Goal: Task Accomplishment & Management: Use online tool/utility

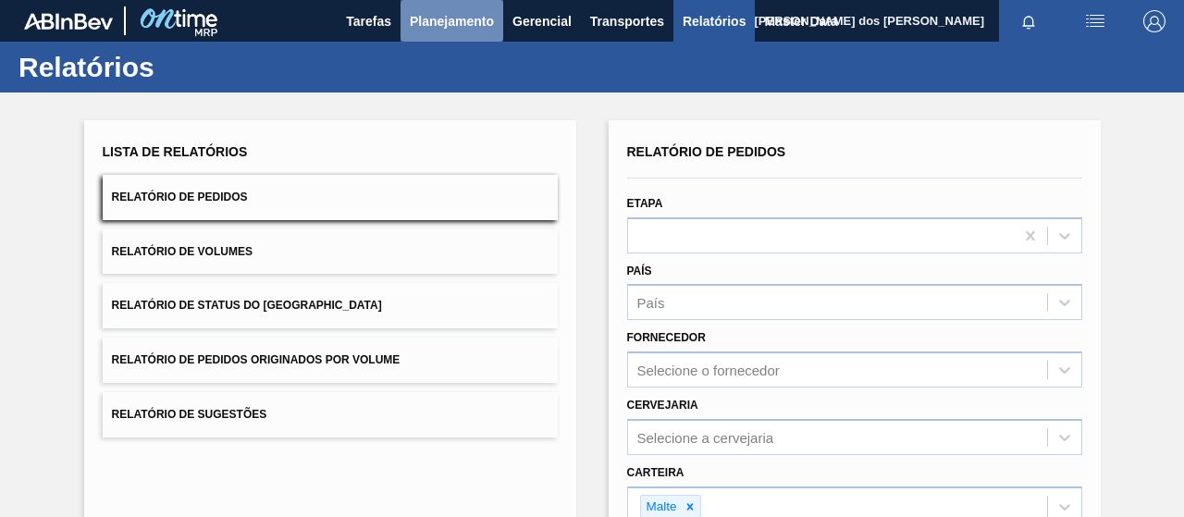
click at [429, 19] on span "Planejamento" at bounding box center [452, 21] width 84 height 22
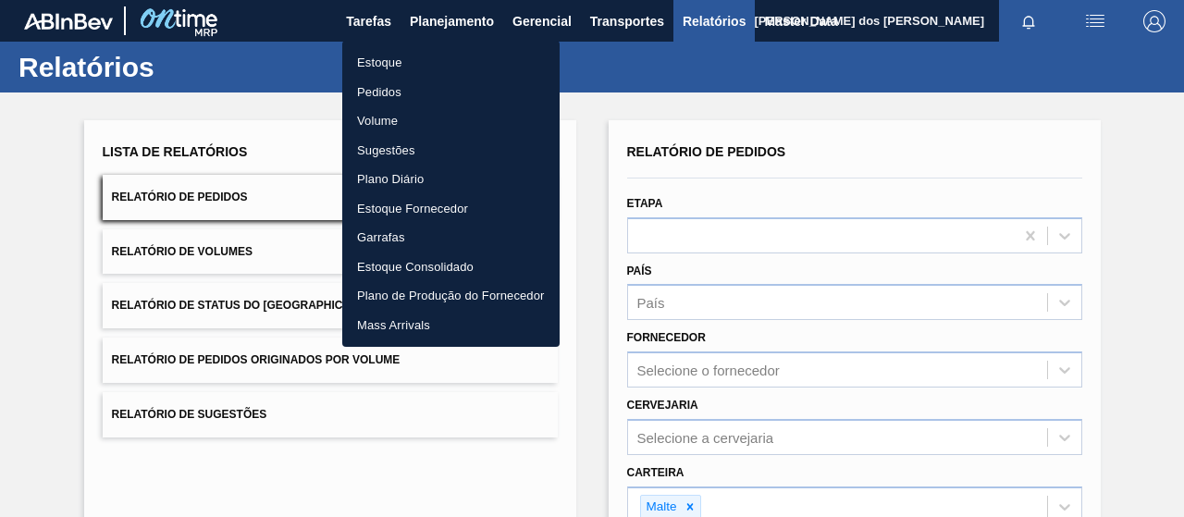
click at [364, 76] on li "Estoque" at bounding box center [450, 63] width 217 height 30
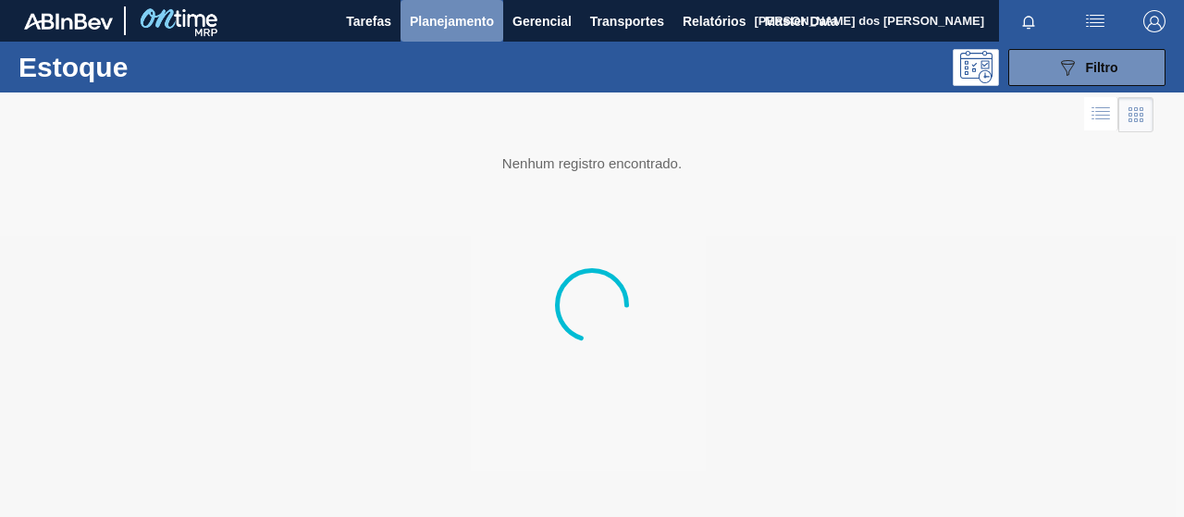
click at [455, 21] on span "Planejamento" at bounding box center [452, 21] width 84 height 22
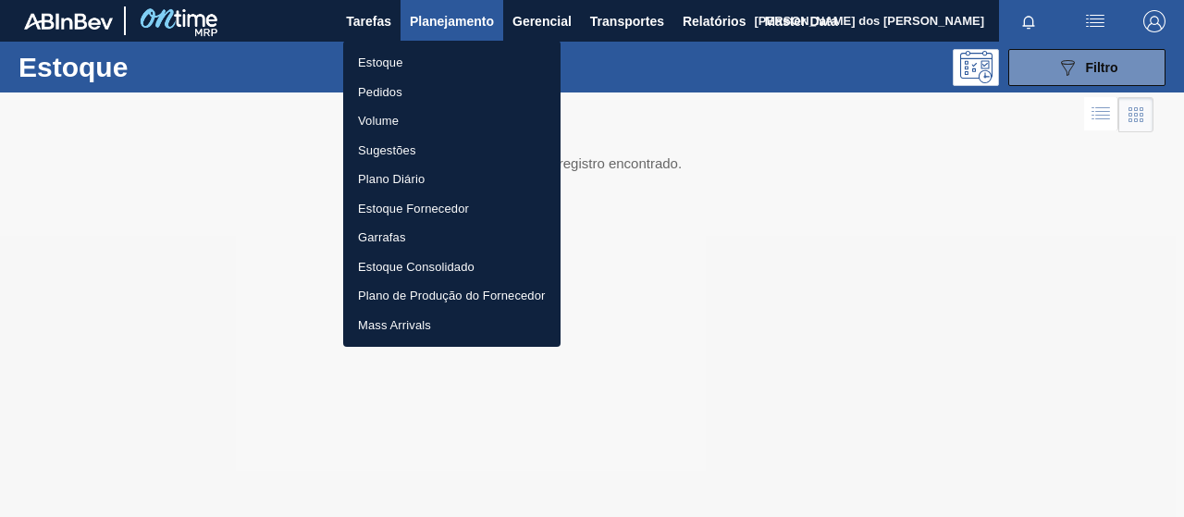
click at [376, 86] on li "Pedidos" at bounding box center [451, 93] width 217 height 30
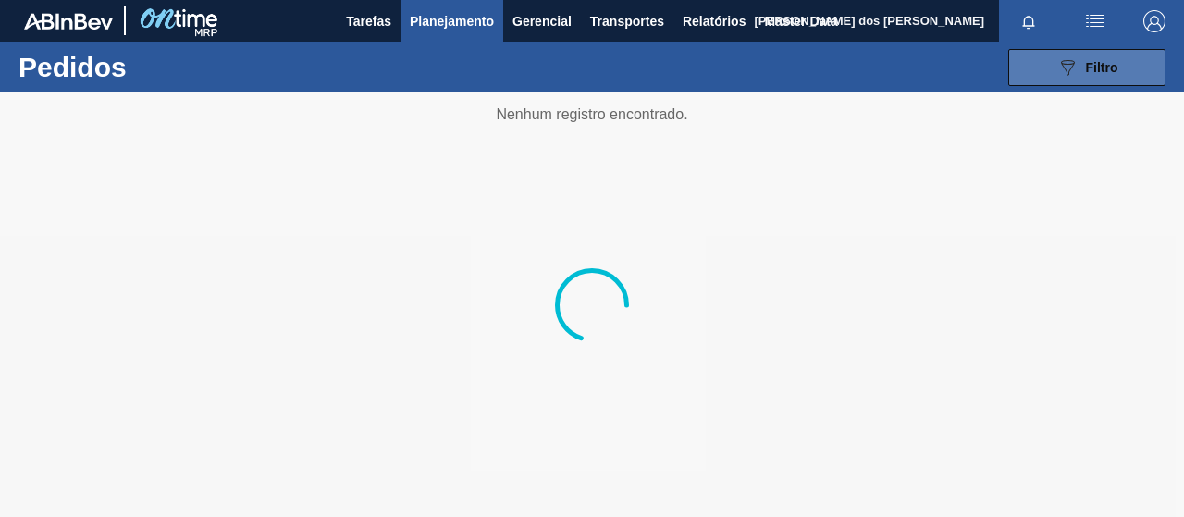
click at [1088, 64] on span "Filtro" at bounding box center [1102, 67] width 32 height 15
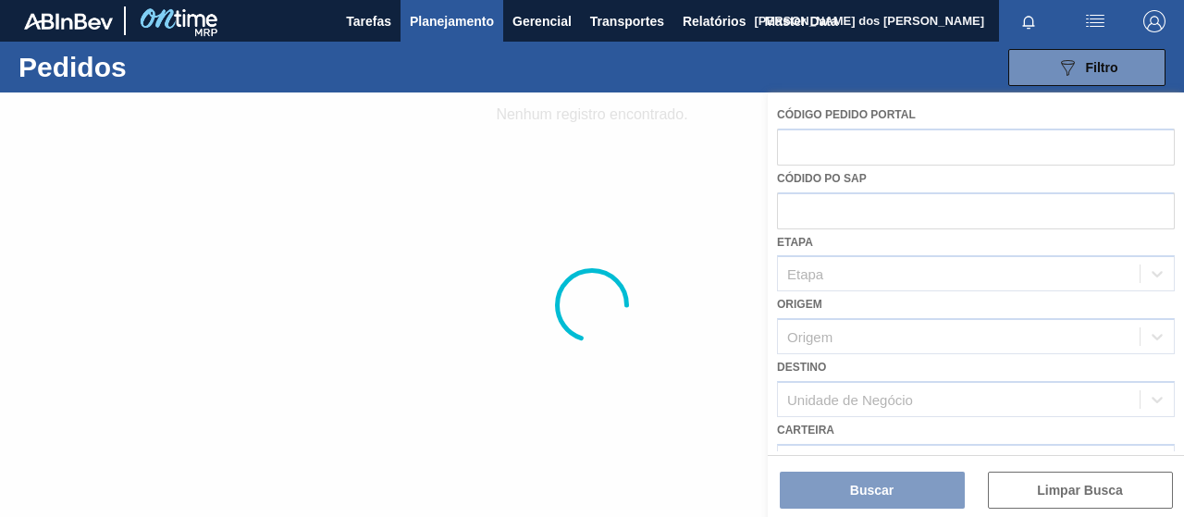
click at [603, 164] on div at bounding box center [592, 305] width 1184 height 425
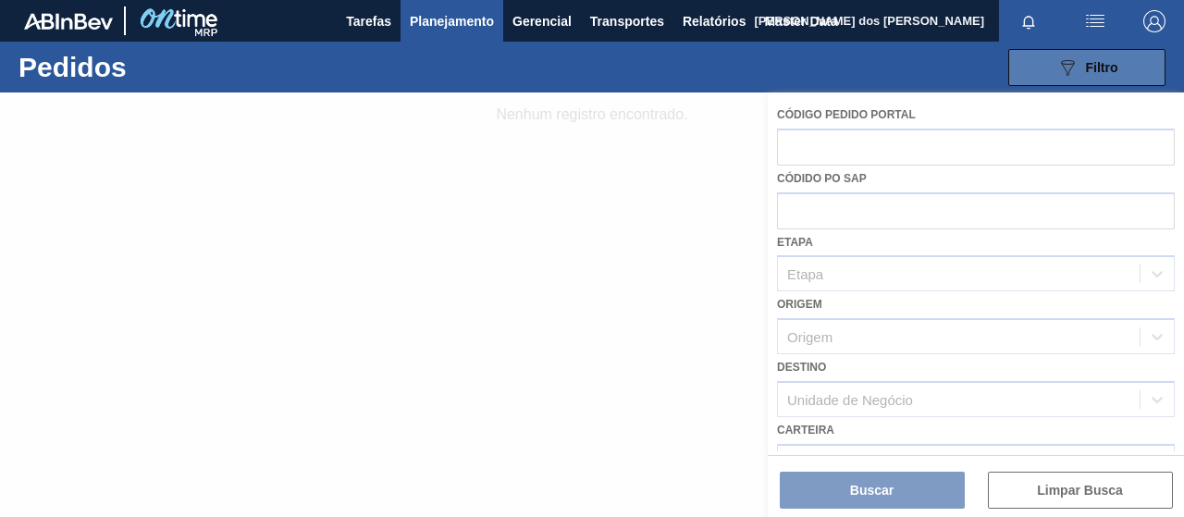
click at [1120, 68] on button "089F7B8B-B2A5-4AFE-B5C0-19BA573D28AC Filtro" at bounding box center [1086, 67] width 157 height 37
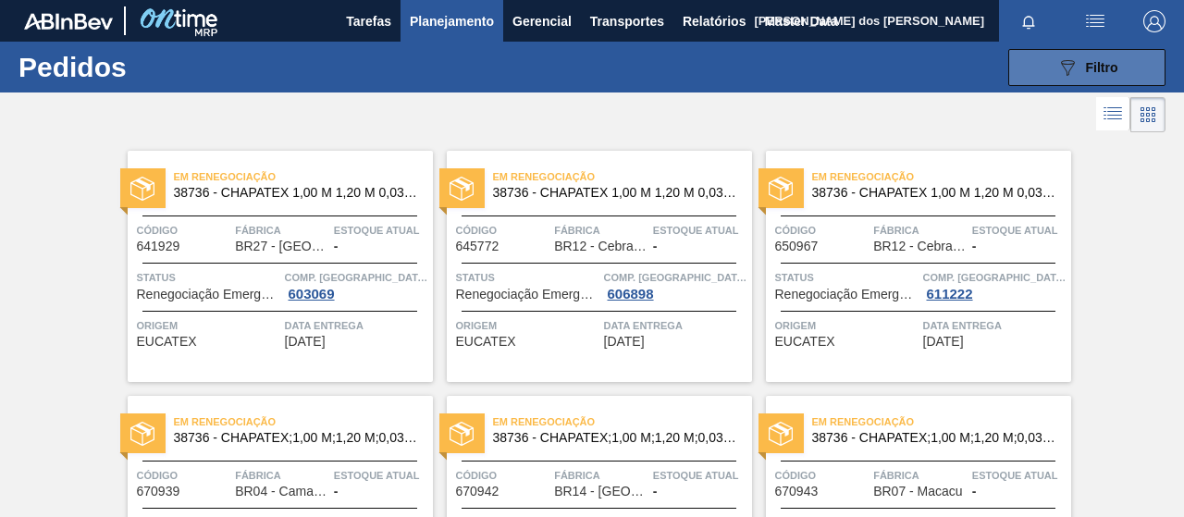
click at [1107, 75] on div "089F7B8B-B2A5-4AFE-B5C0-19BA573D28AC Filtro" at bounding box center [1087, 67] width 62 height 22
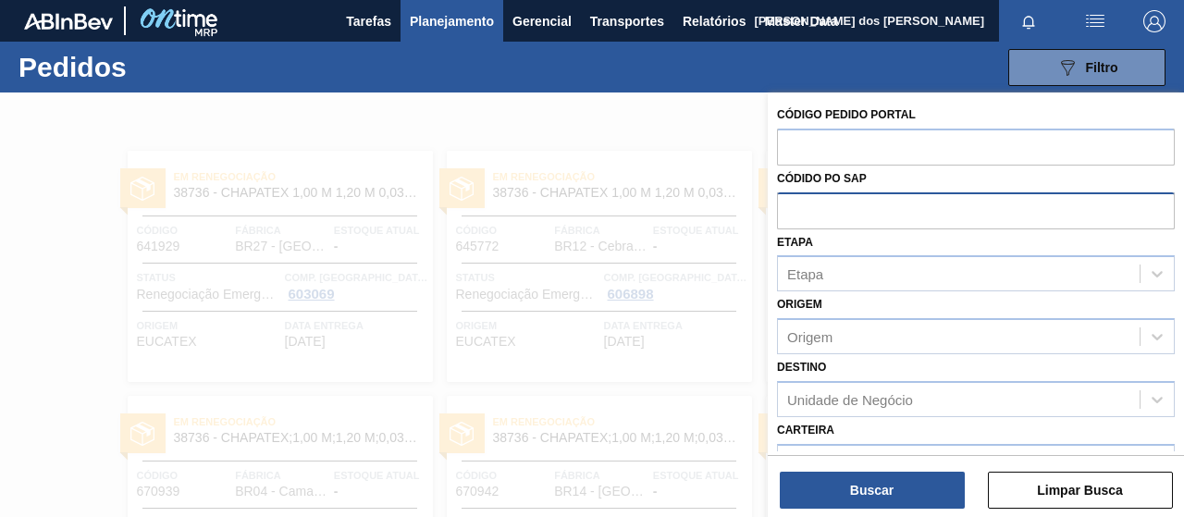
click at [915, 219] on input "text" at bounding box center [976, 209] width 398 height 35
paste input "5800352222"
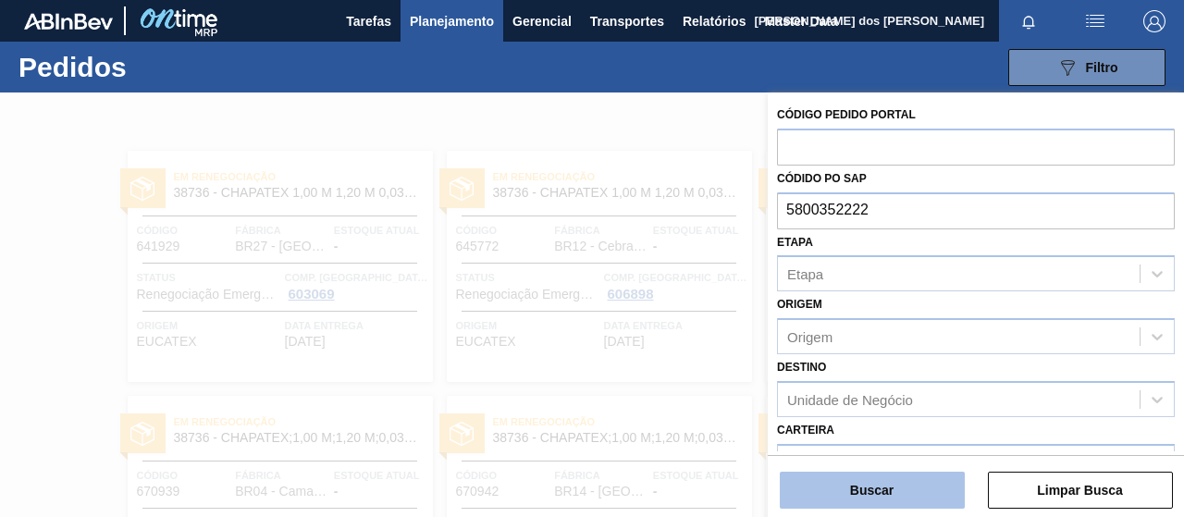
type input "5800352222"
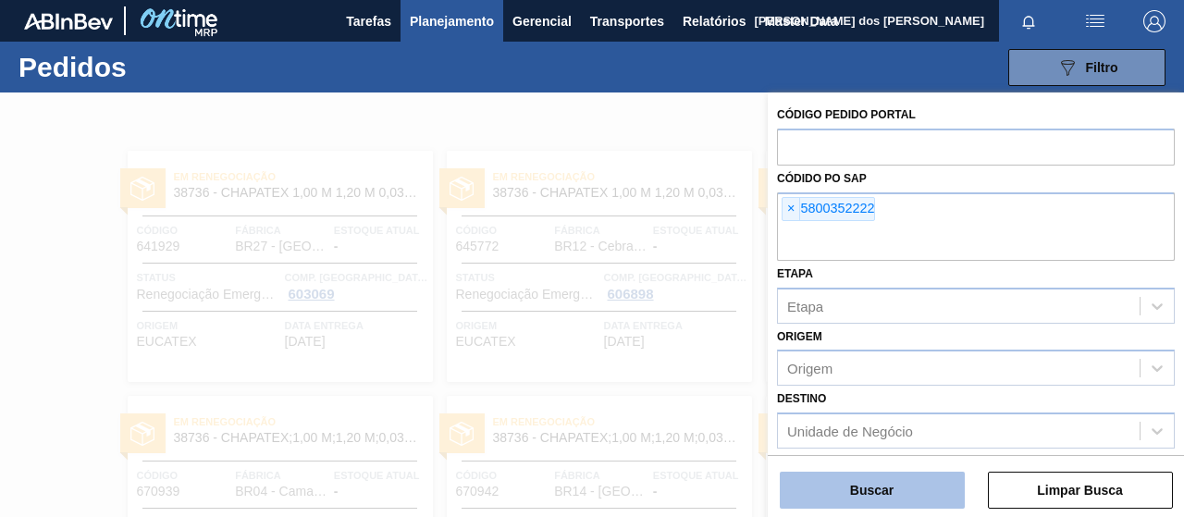
click at [925, 479] on button "Buscar" at bounding box center [872, 490] width 185 height 37
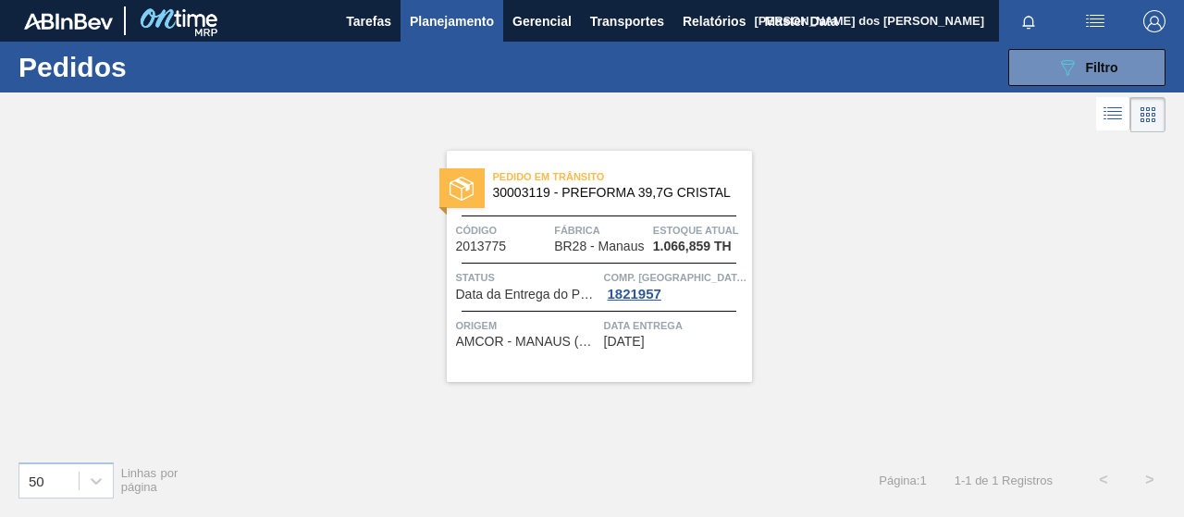
click at [1129, 114] on li at bounding box center [1113, 113] width 34 height 33
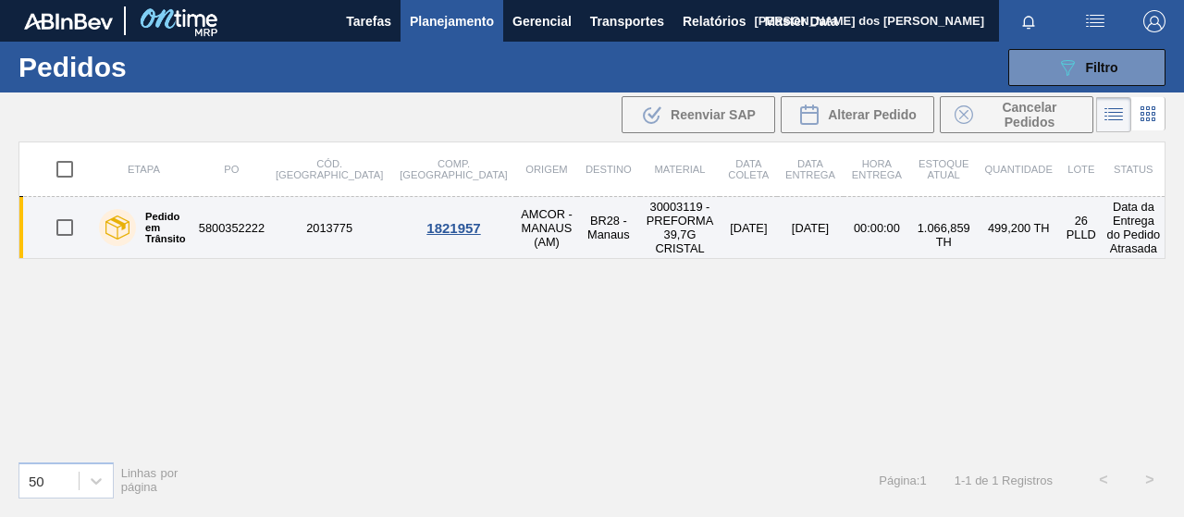
click at [223, 223] on td "5800352222" at bounding box center [231, 228] width 71 height 62
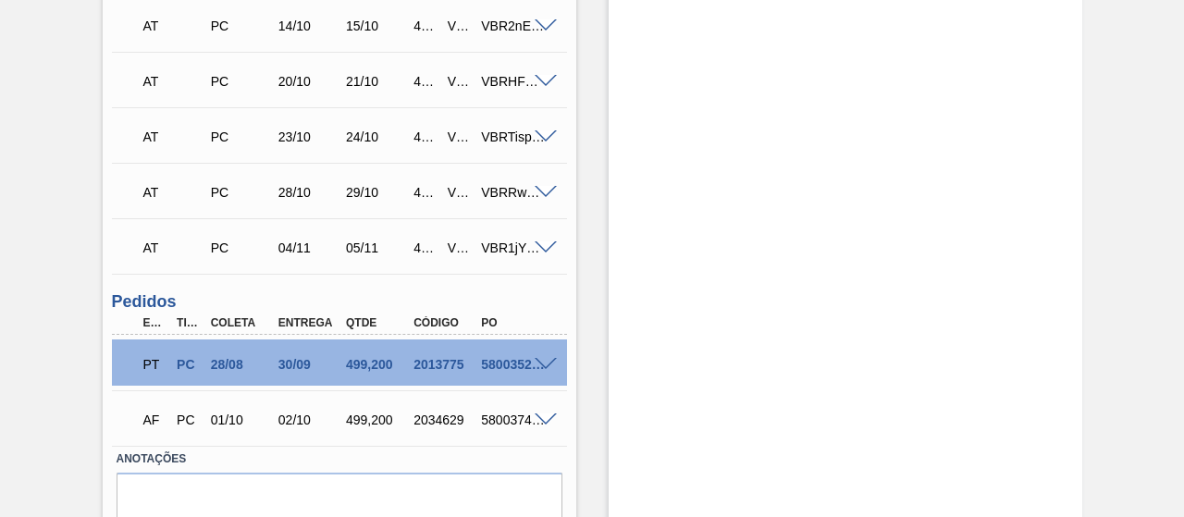
scroll to position [639, 0]
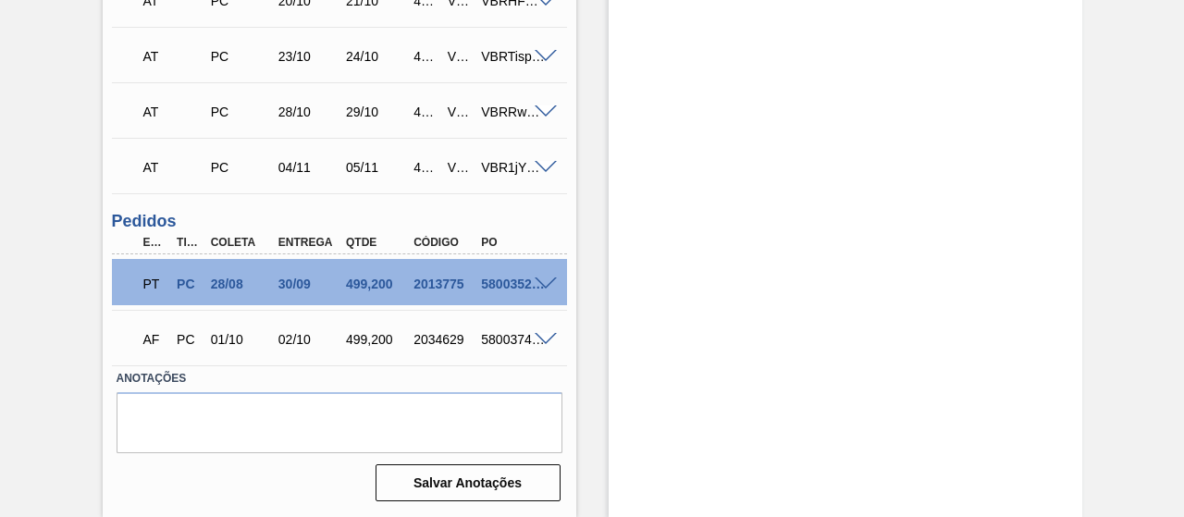
click at [551, 281] on span at bounding box center [546, 285] width 22 height 14
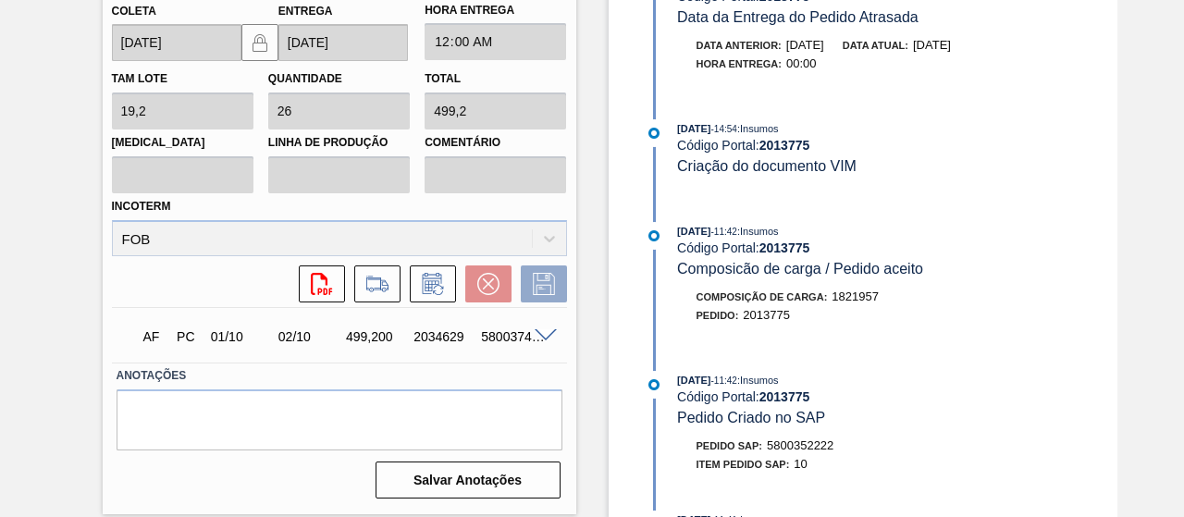
scroll to position [4513, 0]
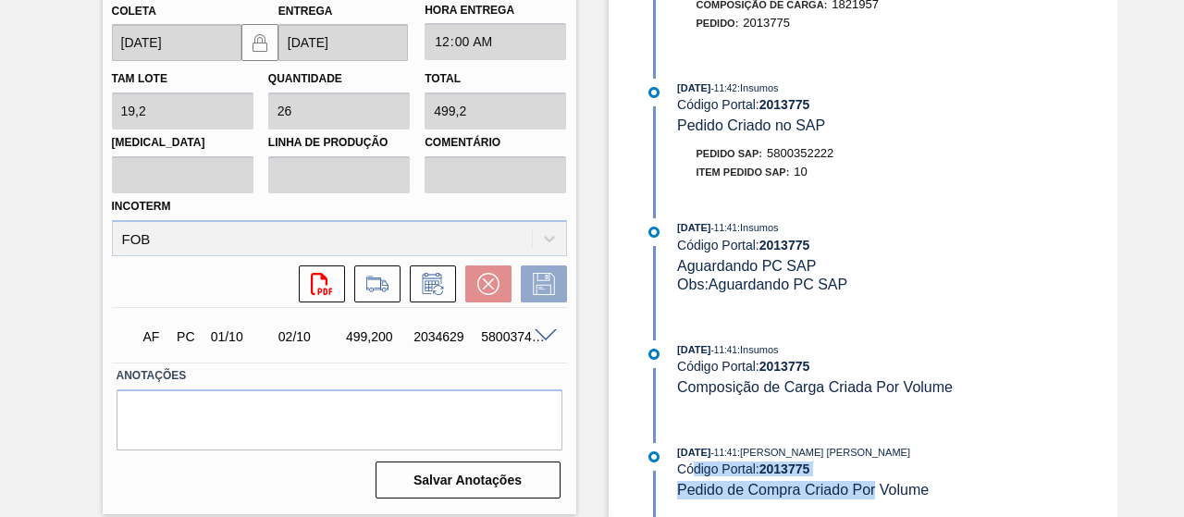
drag, startPoint x: 694, startPoint y: 476, endPoint x: 872, endPoint y: 482, distance: 178.6
click at [872, 482] on div "21/08/2025 - 11:41 : Aline Aparecida Conceição Código Portal: 2013775 Pedido de…" at bounding box center [896, 471] width 439 height 56
click at [956, 436] on div "30/09/2025 - 00:01 : PortalInsumos Código Portal: 2013775 Data da Entrega do Pe…" at bounding box center [879, 0] width 476 height 1036
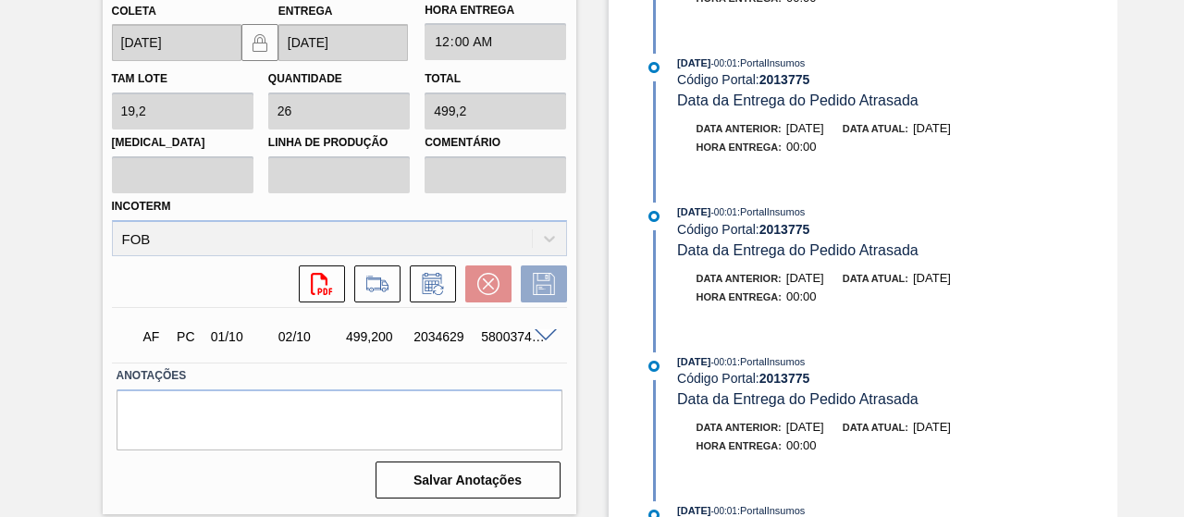
scroll to position [0, 0]
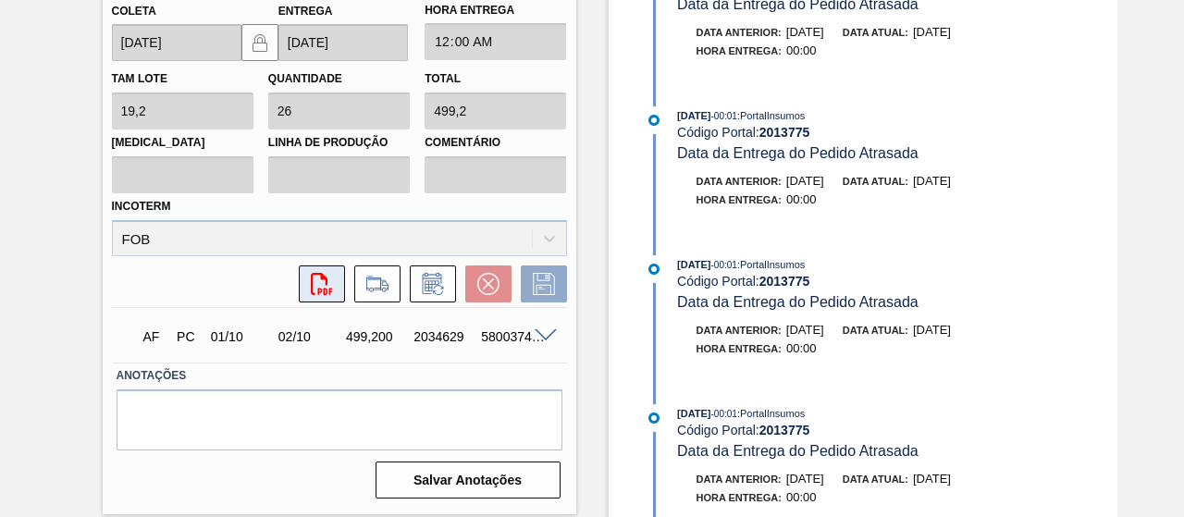
click at [317, 287] on icon "svg{fill:#ff0000}" at bounding box center [322, 284] width 22 height 22
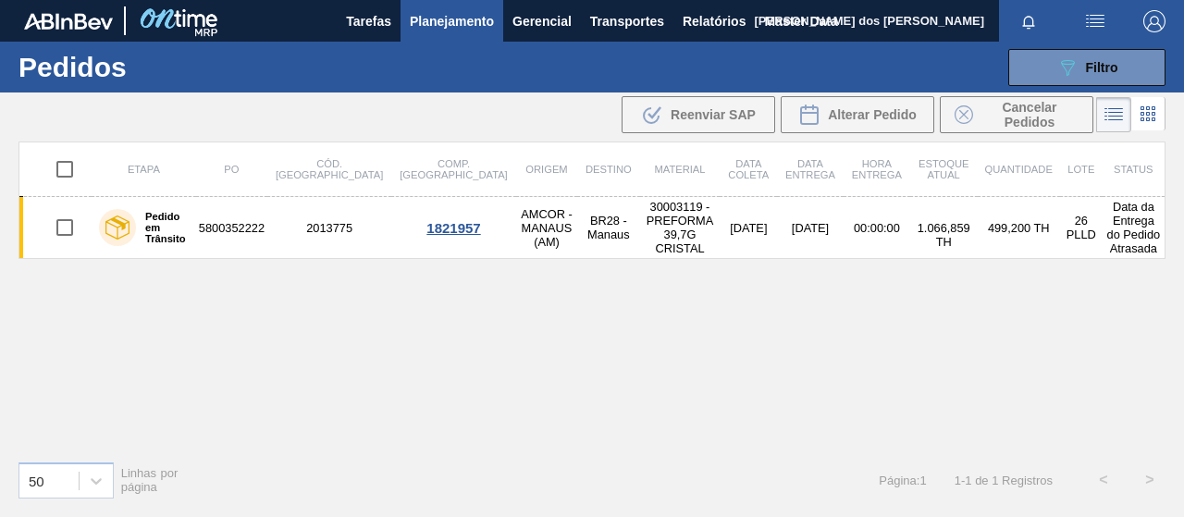
click at [146, 18] on img at bounding box center [178, 21] width 90 height 42
click at [841, 23] on button "Master Data" at bounding box center [801, 21] width 92 height 42
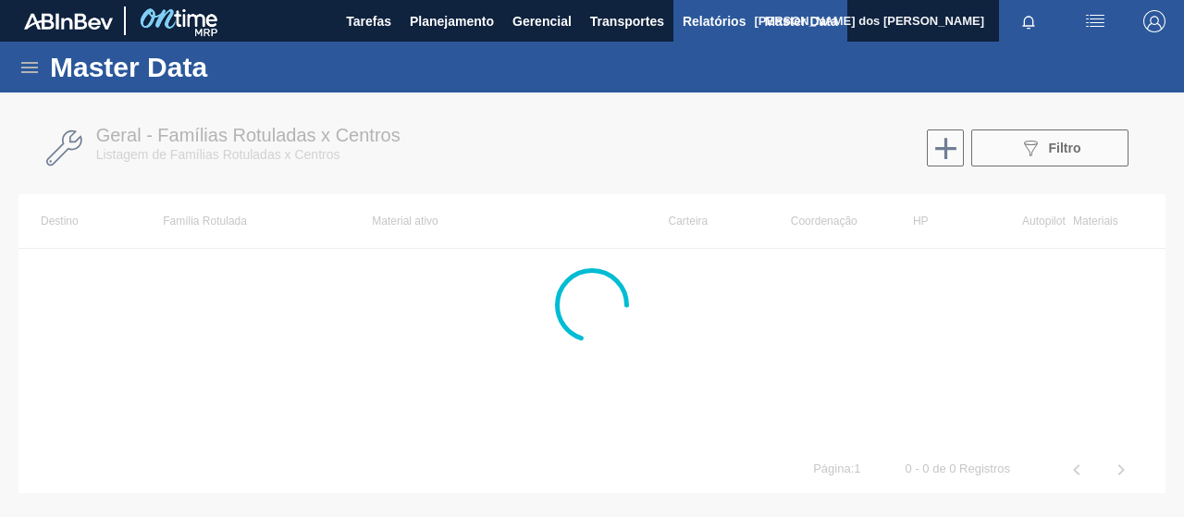
click at [753, 25] on button "Relatórios" at bounding box center [713, 21] width 81 height 42
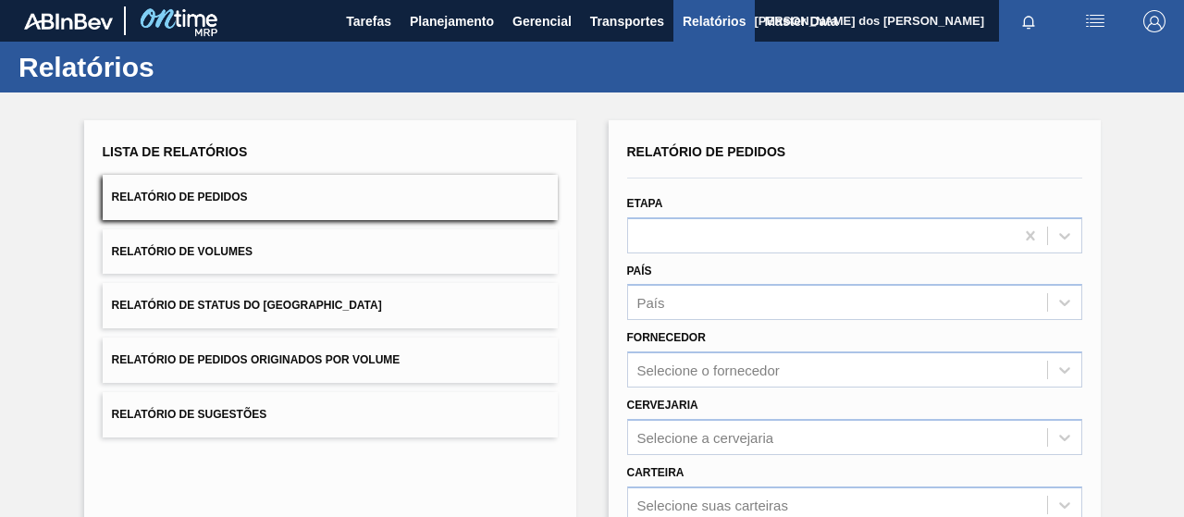
scroll to position [337, 0]
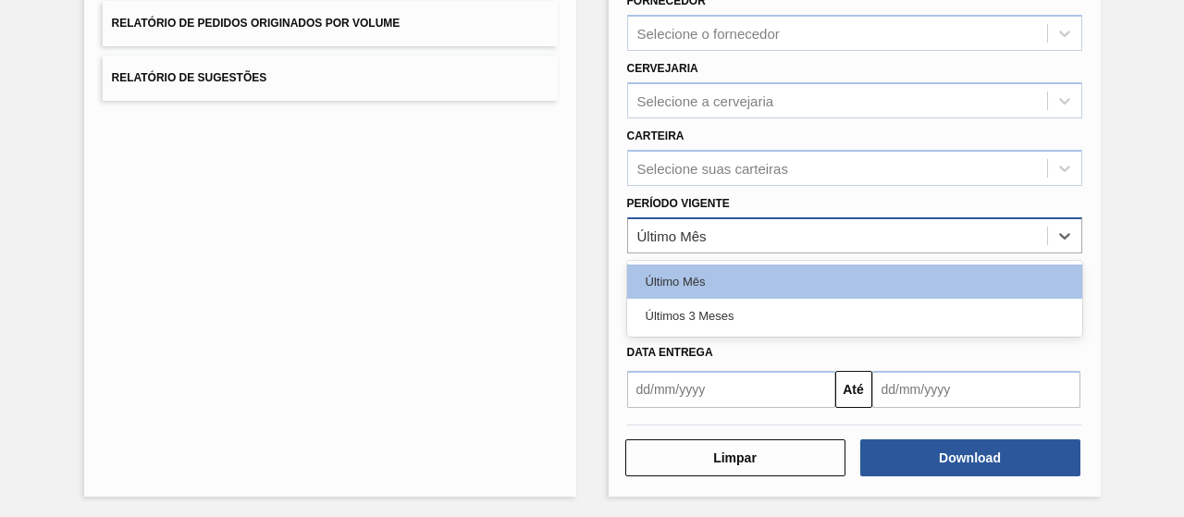
click at [744, 241] on div "Último Mês" at bounding box center [837, 235] width 419 height 27
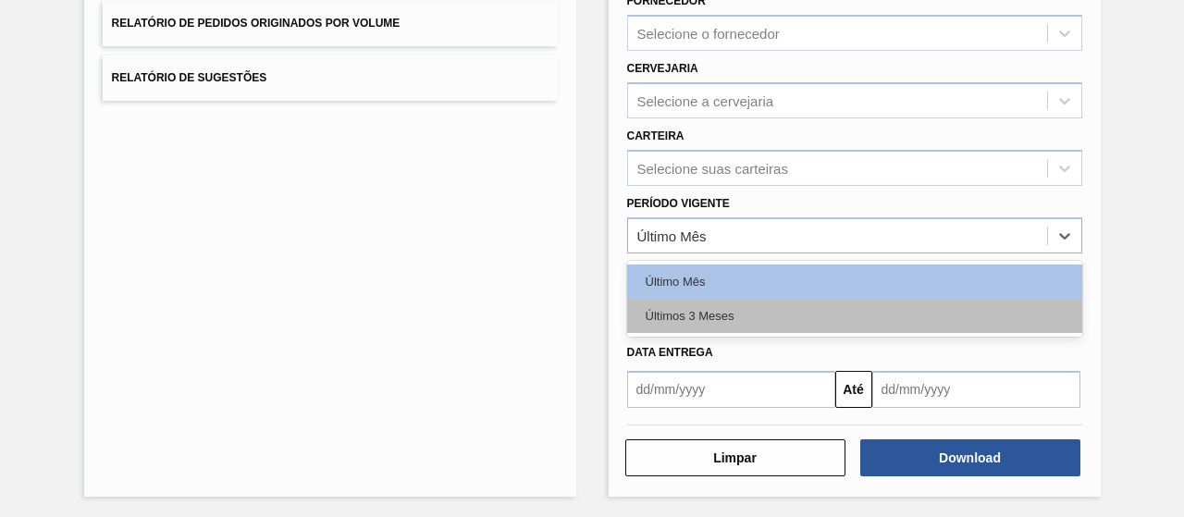
click at [728, 314] on div "Últimos 3 Meses" at bounding box center [854, 316] width 455 height 34
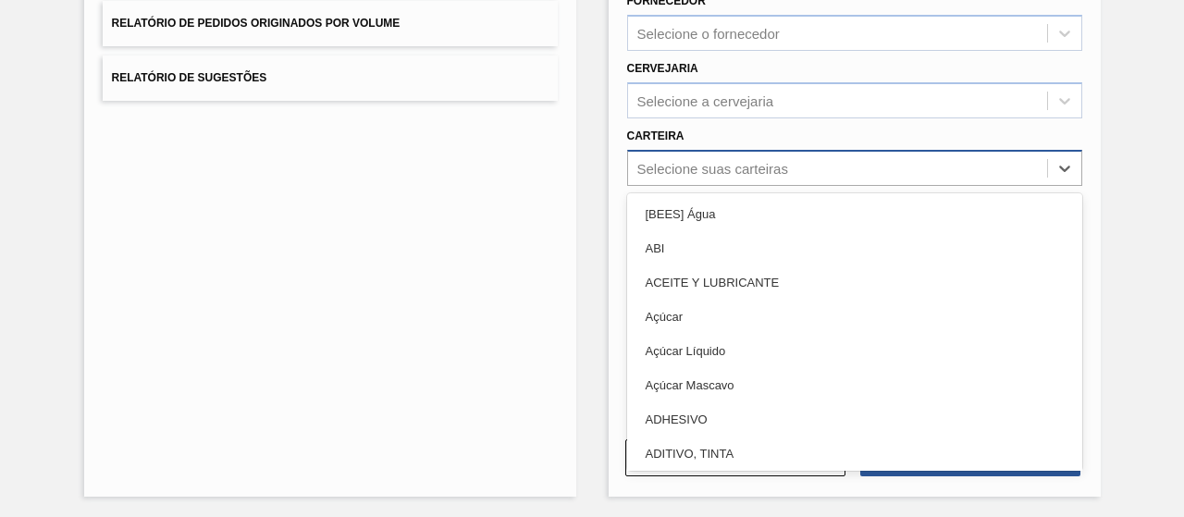
click at [690, 174] on div "Selecione suas carteiras" at bounding box center [712, 168] width 151 height 16
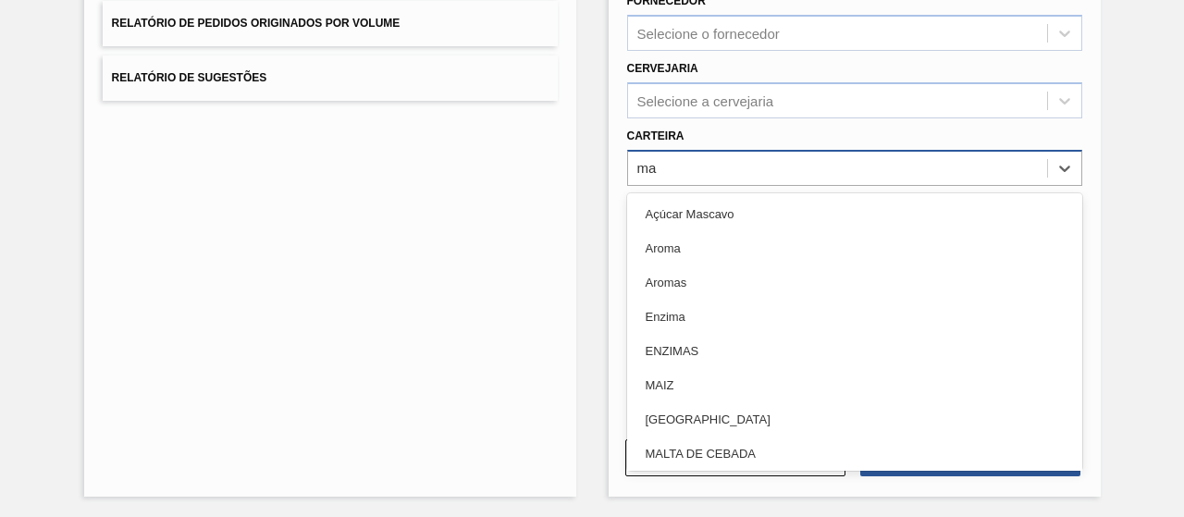
type input "mal"
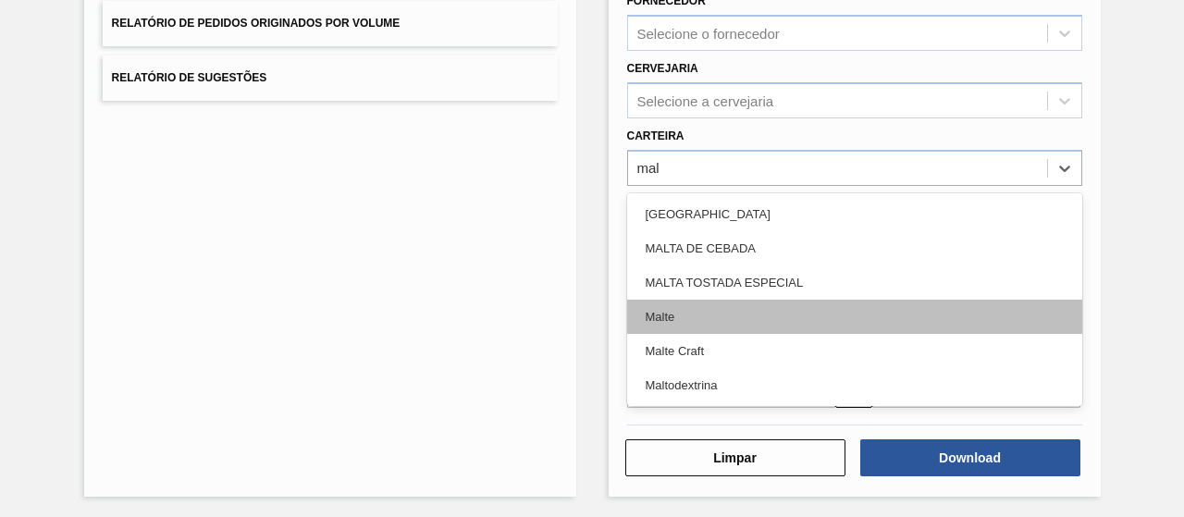
click at [712, 314] on div "Malte" at bounding box center [854, 317] width 455 height 34
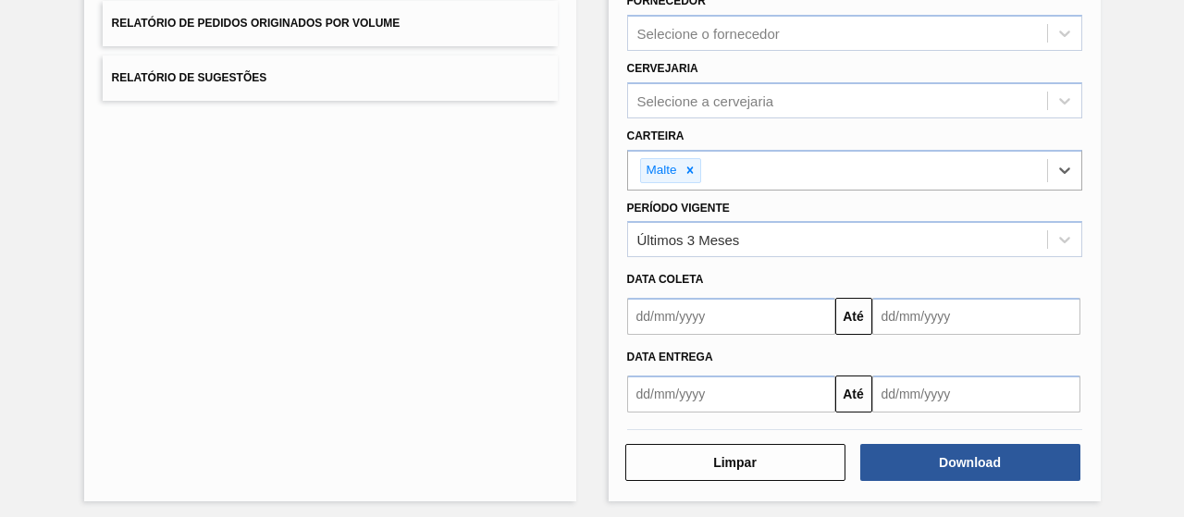
click at [742, 319] on input "text" at bounding box center [731, 316] width 208 height 37
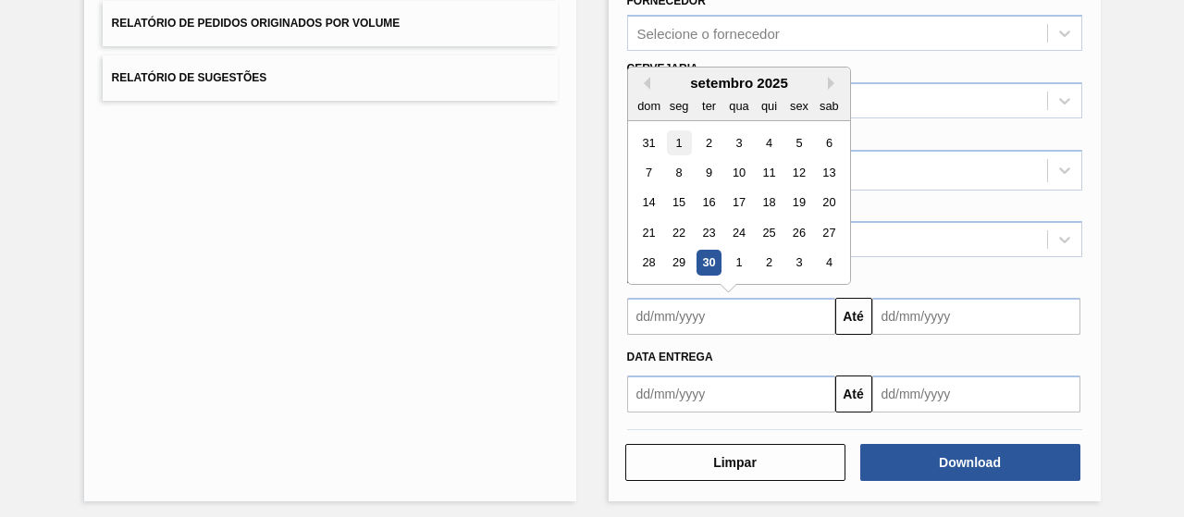
click at [678, 147] on div "1" at bounding box center [678, 142] width 25 height 25
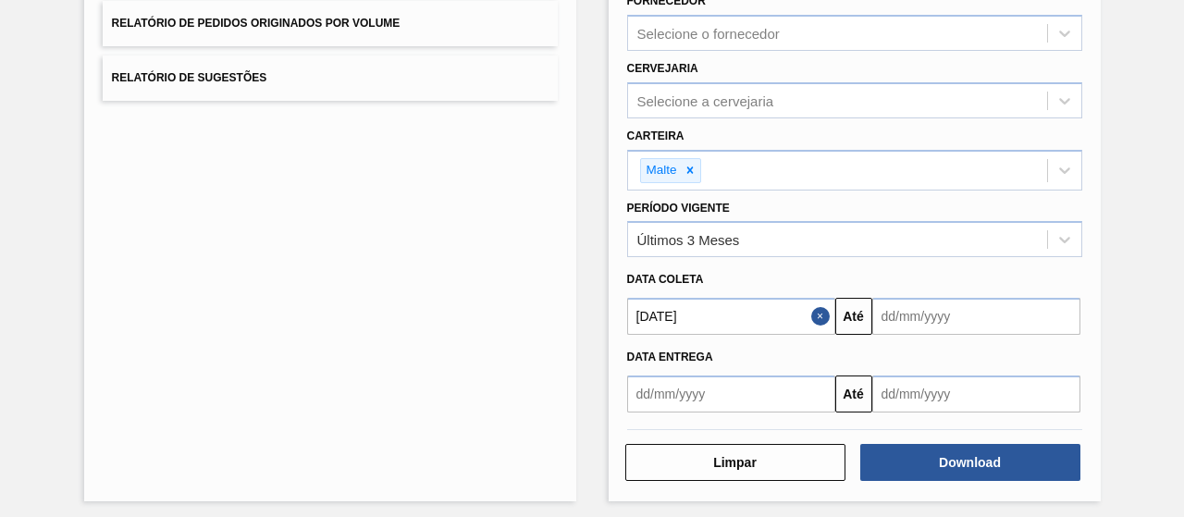
type input "01/09/2025"
click at [907, 315] on input "text" at bounding box center [976, 316] width 208 height 37
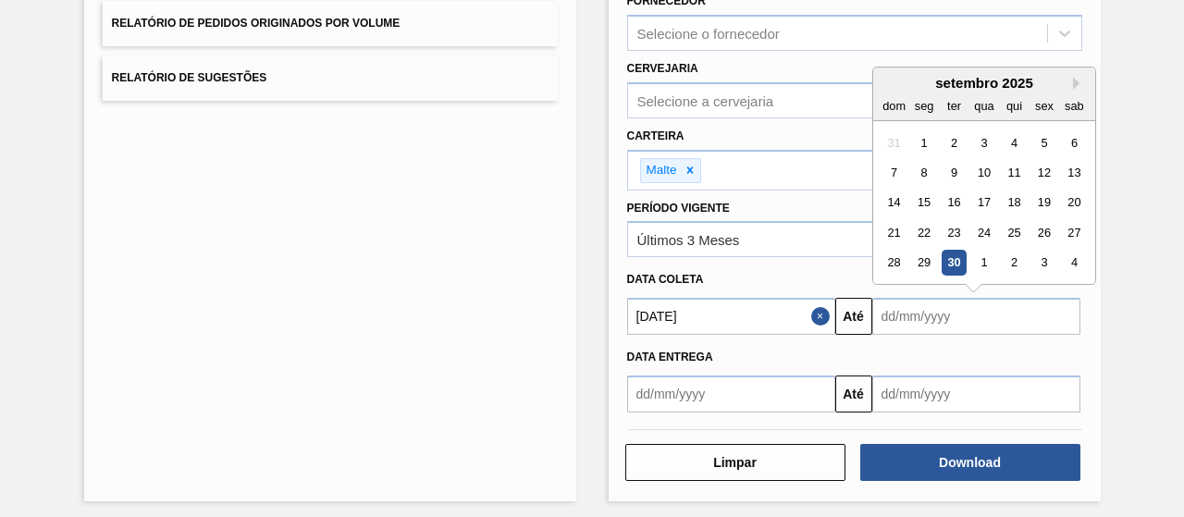
click at [948, 264] on div "30" at bounding box center [953, 263] width 25 height 25
type input "[DATE]"
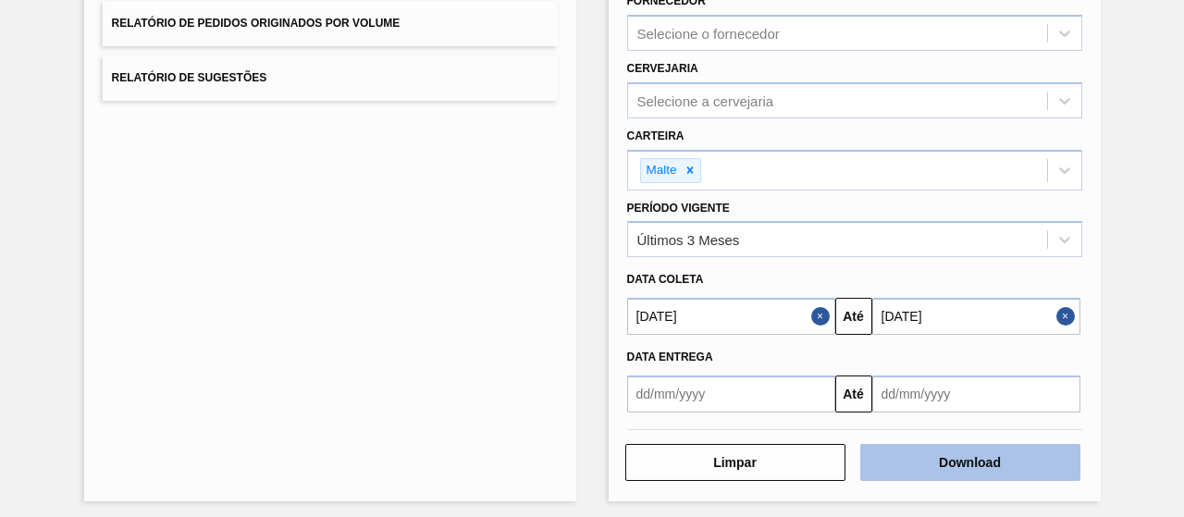
click at [936, 472] on button "Download" at bounding box center [970, 462] width 220 height 37
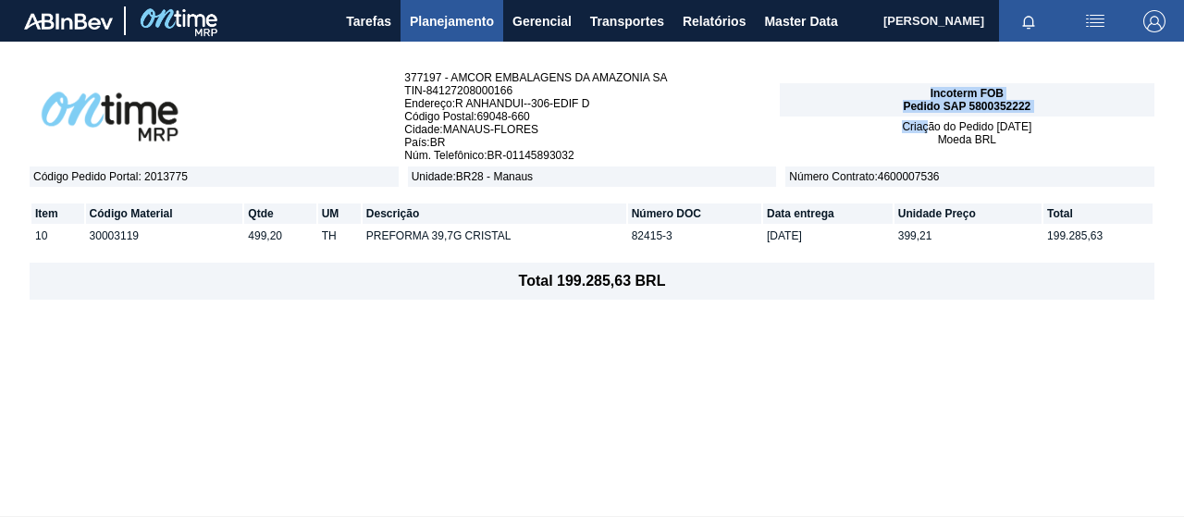
drag, startPoint x: 918, startPoint y: 136, endPoint x: 599, endPoint y: 157, distance: 318.9
click at [596, 157] on div "377197 - AMCOR EMBALAGENS DA AMAZONIA SA TIN - 84127208000166 Endereço : R ANHA…" at bounding box center [592, 116] width 1125 height 91
click at [714, 124] on span "Cidade : MANAUS-[GEOGRAPHIC_DATA]" at bounding box center [591, 129] width 375 height 13
